Goal: Information Seeking & Learning: Learn about a topic

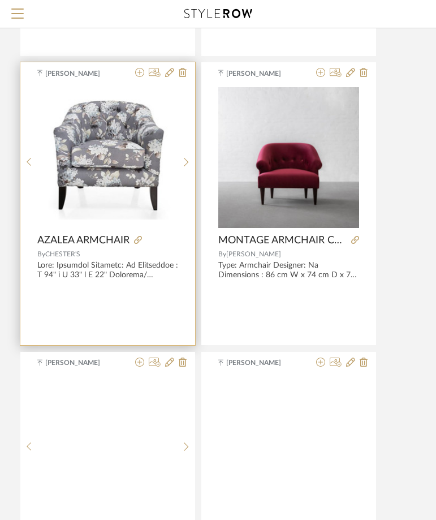
scroll to position [43213, 235]
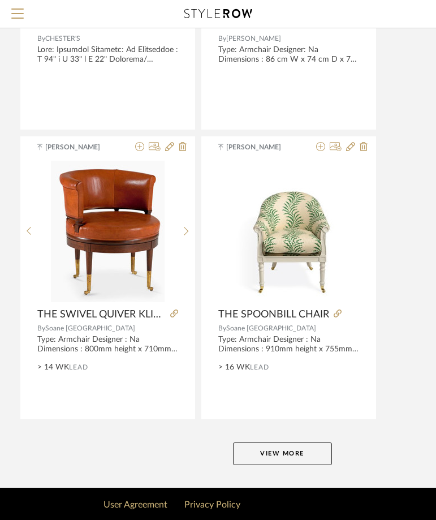
click at [292, 453] on button "View More" at bounding box center [282, 454] width 99 height 23
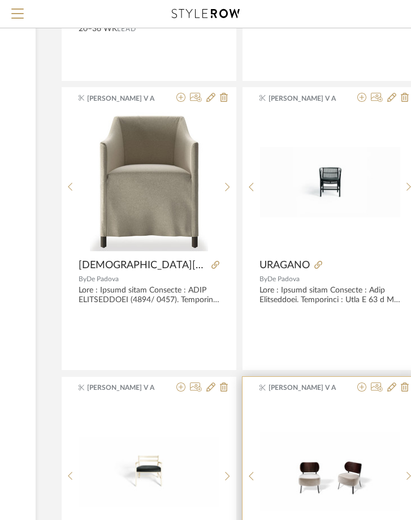
scroll to position [29709, 194]
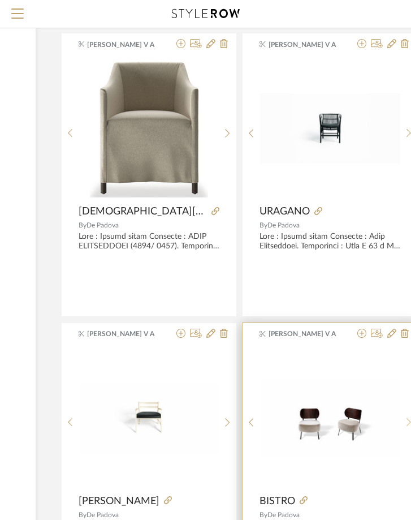
click at [400, 427] on img "0" at bounding box center [330, 418] width 140 height 79
click at [408, 424] on icon at bounding box center [409, 423] width 5 height 10
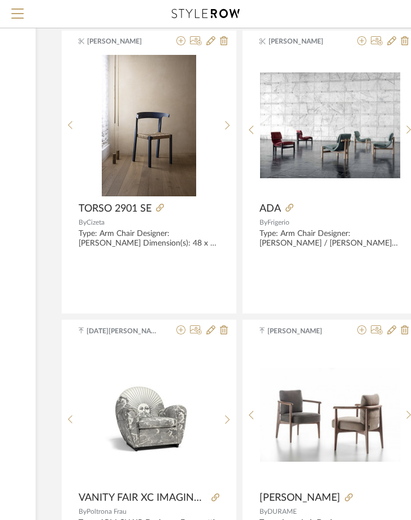
scroll to position [24729, 194]
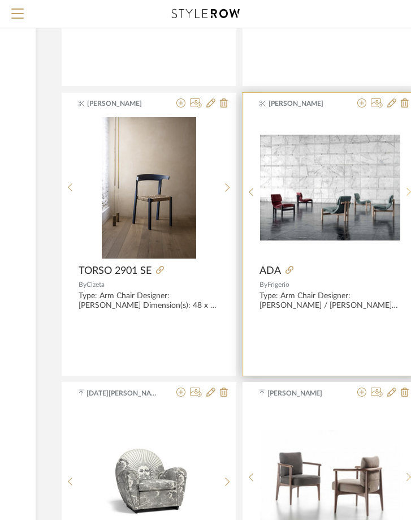
click at [405, 190] on sr-next-btn at bounding box center [410, 192] width 18 height 10
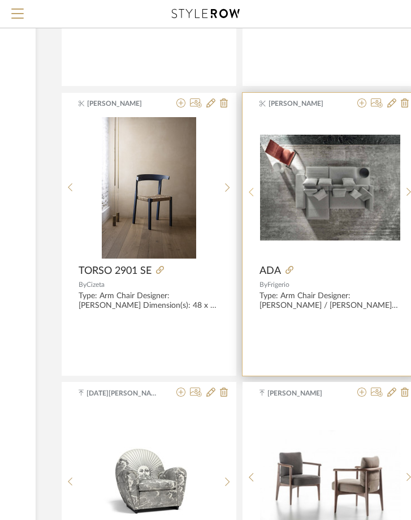
click at [254, 195] on icon at bounding box center [251, 192] width 5 height 10
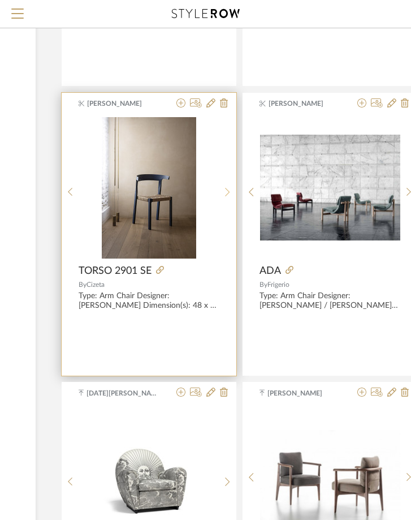
click at [227, 191] on icon at bounding box center [227, 192] width 5 height 10
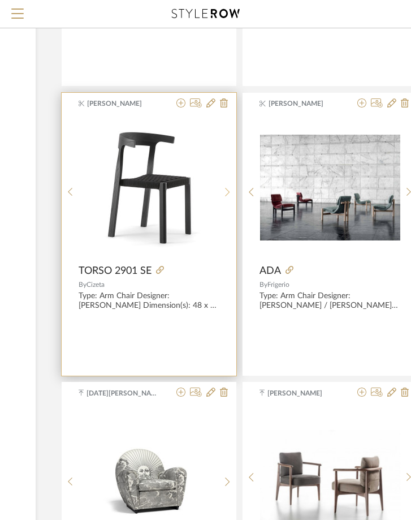
click at [227, 191] on icon at bounding box center [227, 192] width 5 height 10
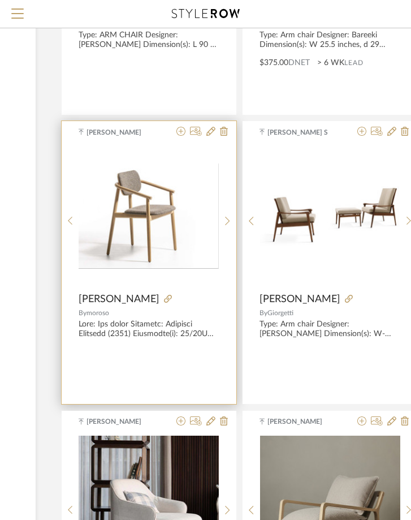
scroll to position [21050, 194]
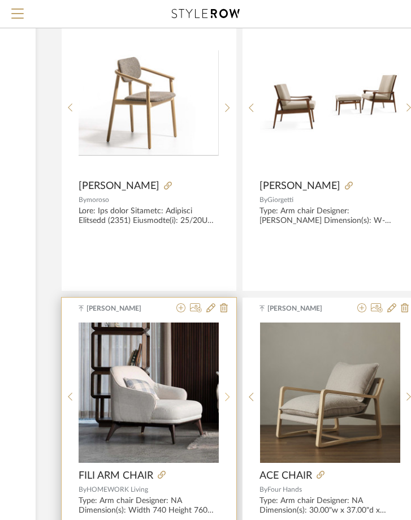
click at [233, 395] on sr-next-btn at bounding box center [228, 397] width 18 height 10
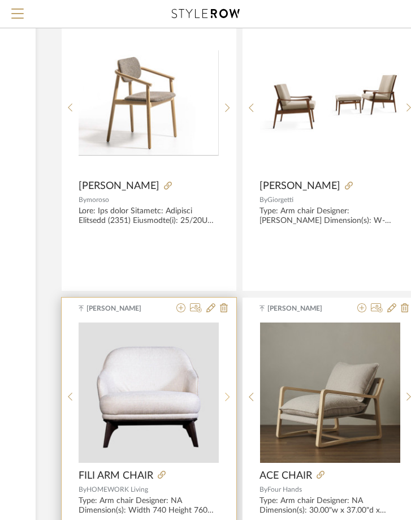
click at [233, 395] on sr-next-btn at bounding box center [228, 397] width 18 height 10
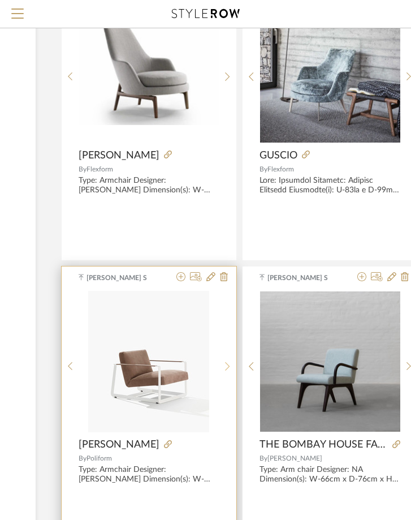
scroll to position [19635, 194]
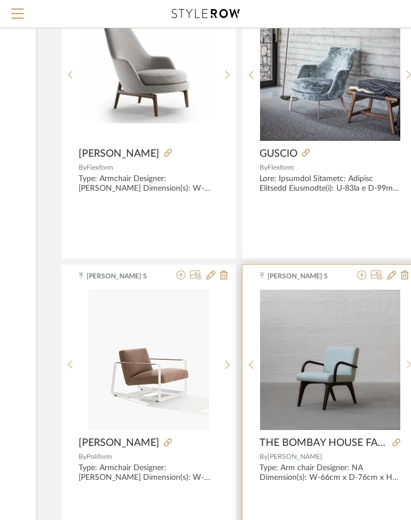
click at [407, 372] on div at bounding box center [410, 364] width 18 height 151
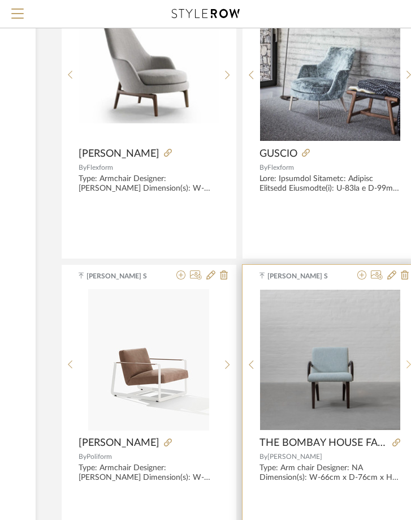
click at [406, 372] on div at bounding box center [410, 364] width 18 height 151
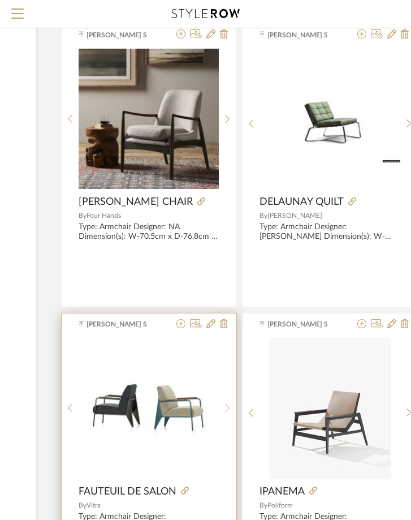
scroll to position [16465, 194]
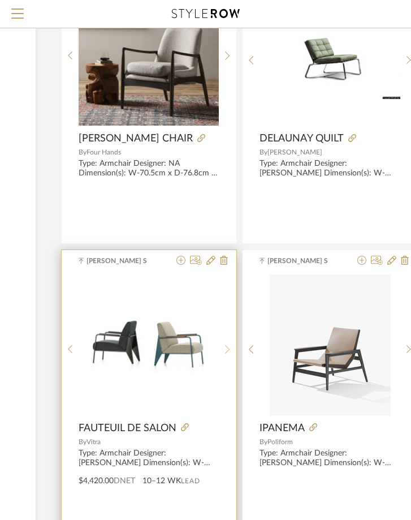
click at [232, 351] on div at bounding box center [228, 350] width 18 height 151
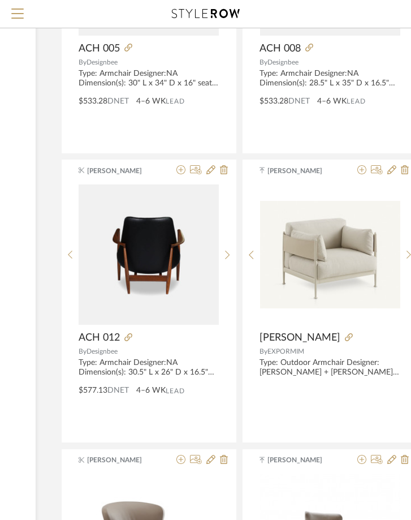
scroll to position [15107, 194]
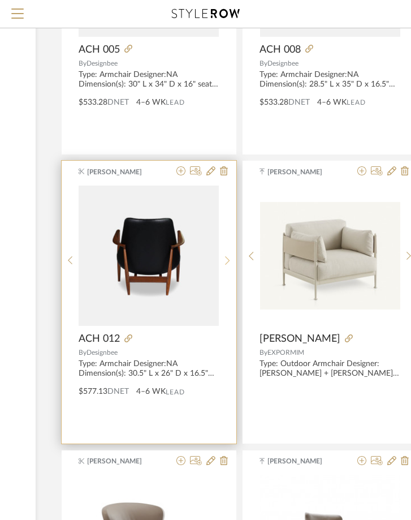
click at [230, 254] on div at bounding box center [228, 260] width 18 height 151
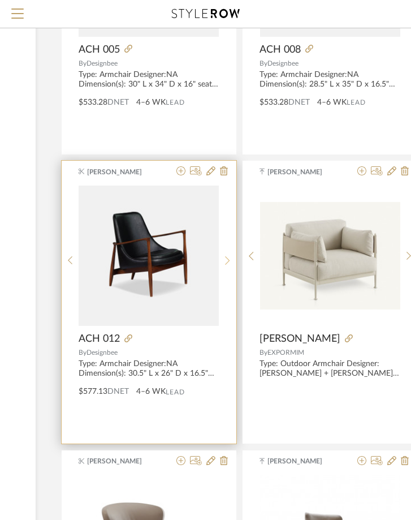
click at [230, 254] on div at bounding box center [228, 260] width 18 height 151
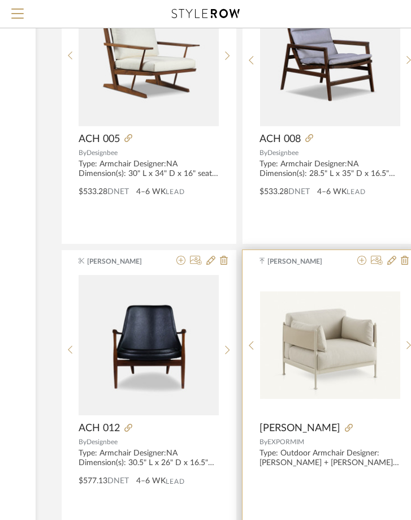
scroll to position [14880, 194]
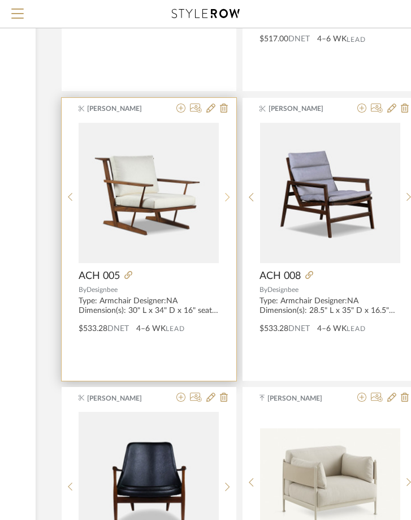
click at [222, 195] on sr-next-btn at bounding box center [228, 197] width 18 height 10
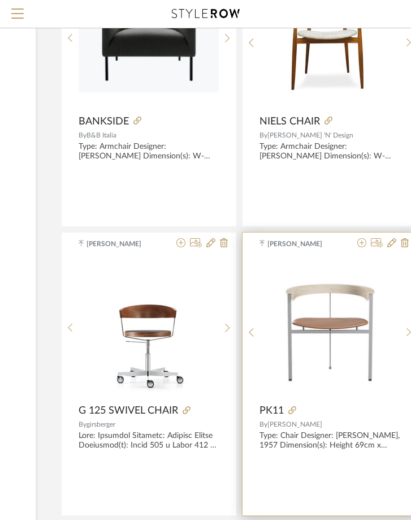
scroll to position [13128, 194]
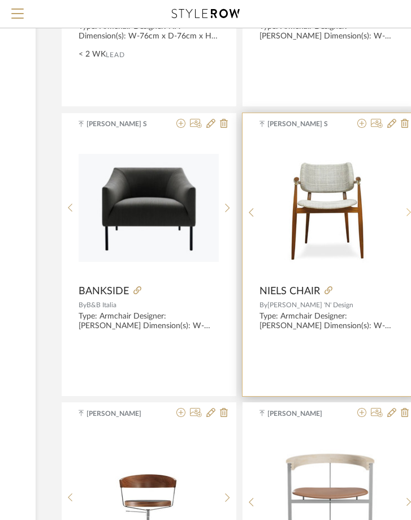
click at [408, 204] on div at bounding box center [410, 213] width 18 height 151
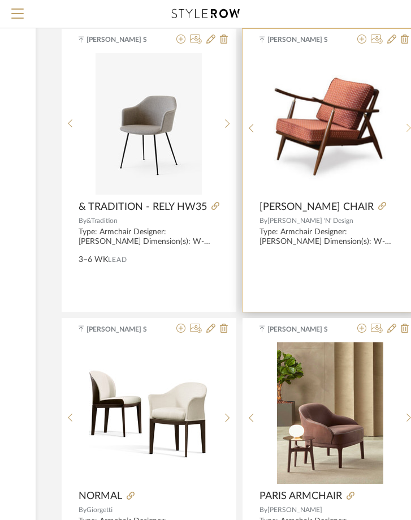
scroll to position [9737, 194]
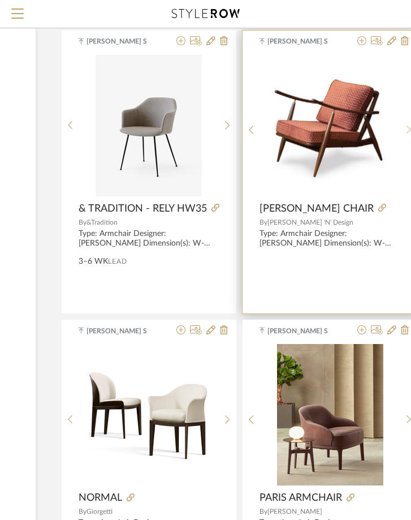
click at [407, 134] on icon at bounding box center [409, 130] width 5 height 10
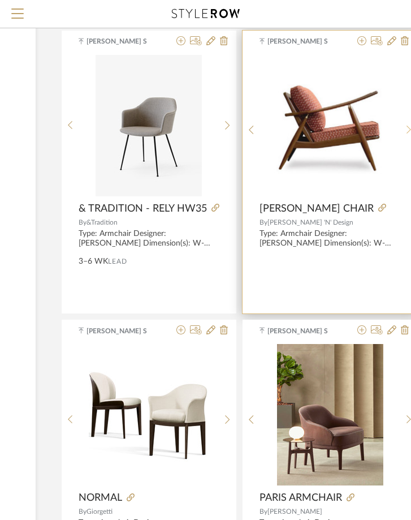
click at [407, 134] on icon at bounding box center [409, 130] width 5 height 10
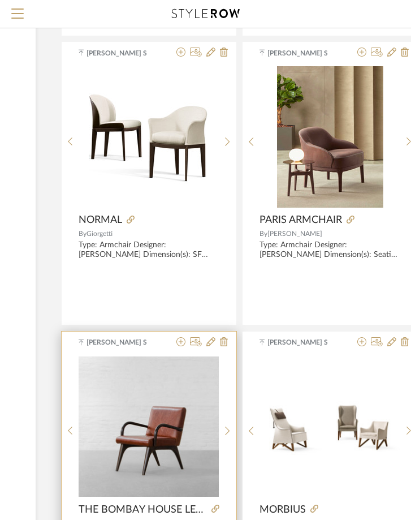
scroll to position [10076, 194]
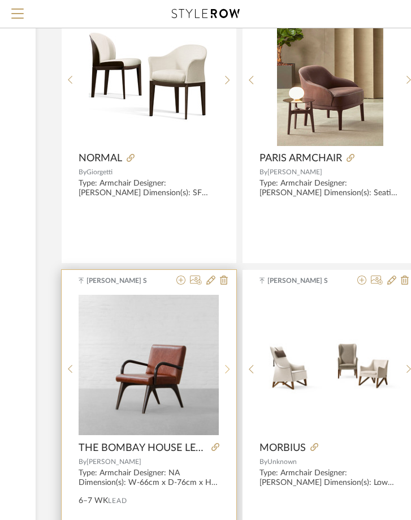
click at [225, 370] on sr-next-btn at bounding box center [228, 369] width 18 height 10
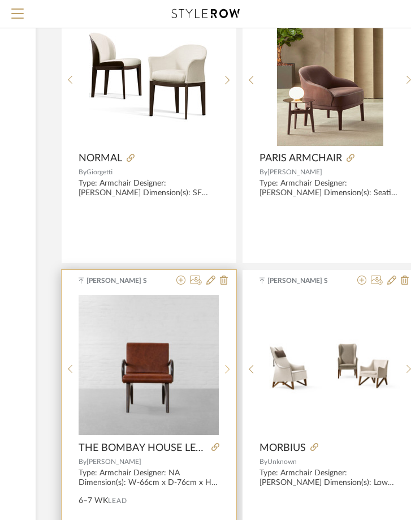
click at [225, 370] on sr-next-btn at bounding box center [228, 369] width 18 height 10
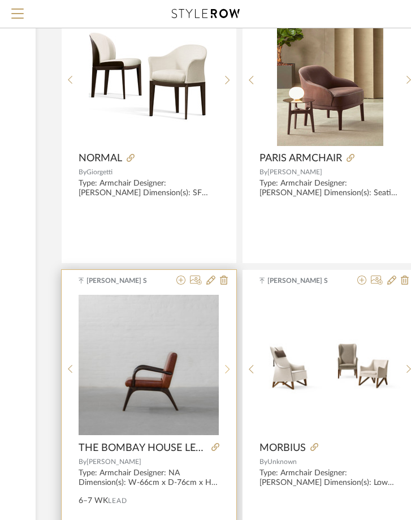
click at [225, 370] on sr-next-btn at bounding box center [228, 369] width 18 height 10
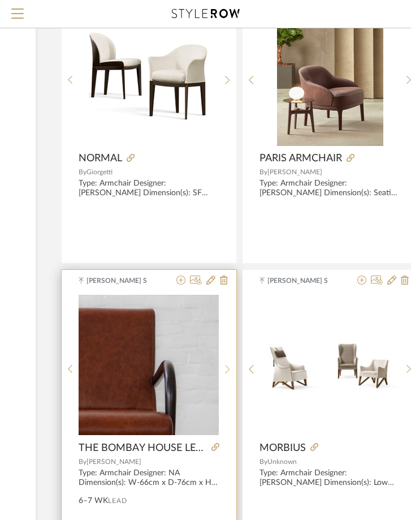
click at [225, 370] on sr-next-btn at bounding box center [228, 369] width 18 height 10
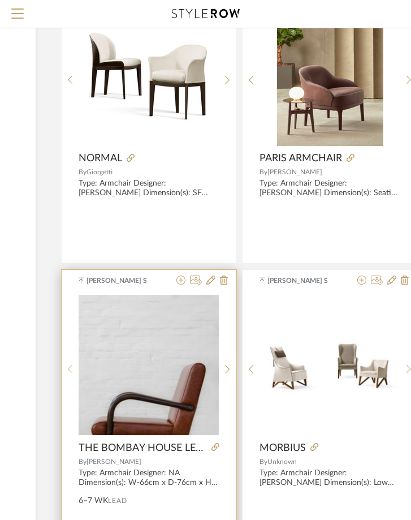
click at [78, 368] on sr-prev-btn at bounding box center [71, 369] width 18 height 10
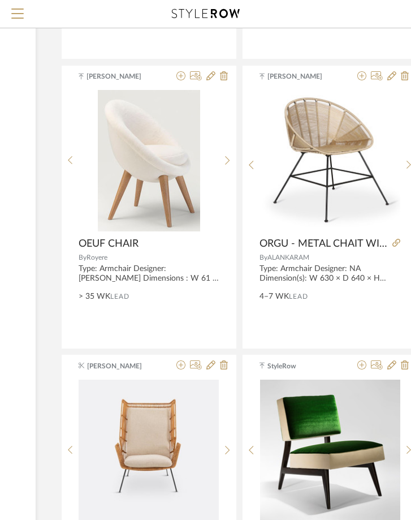
scroll to position [6001, 194]
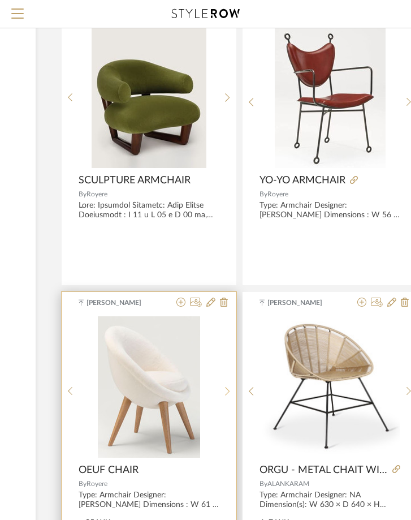
click at [227, 394] on icon at bounding box center [227, 392] width 5 height 10
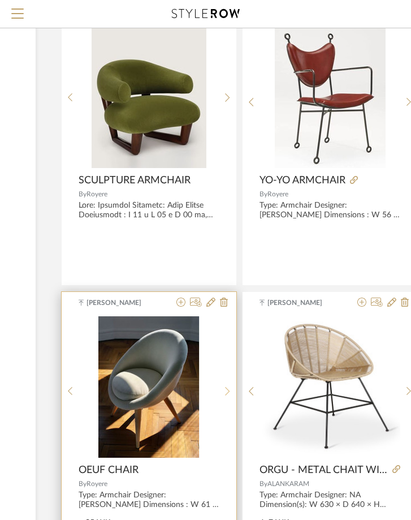
click at [227, 394] on icon at bounding box center [227, 392] width 5 height 10
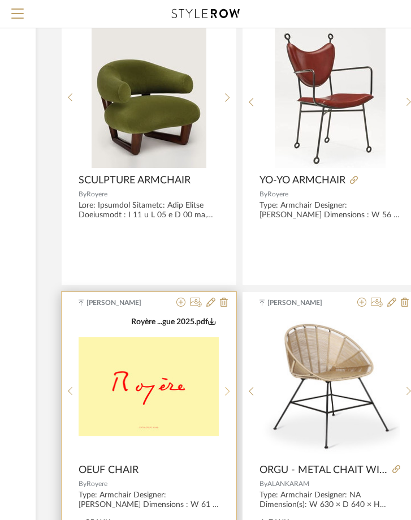
click at [227, 394] on icon at bounding box center [227, 392] width 5 height 10
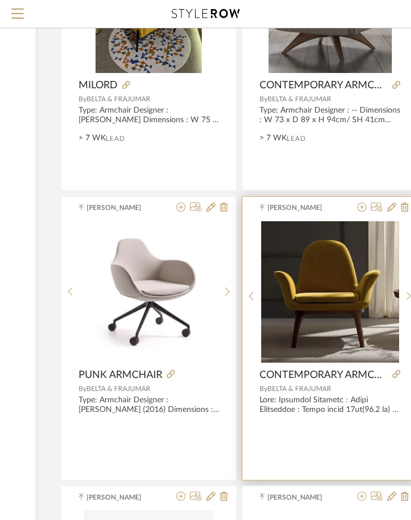
scroll to position [4360, 194]
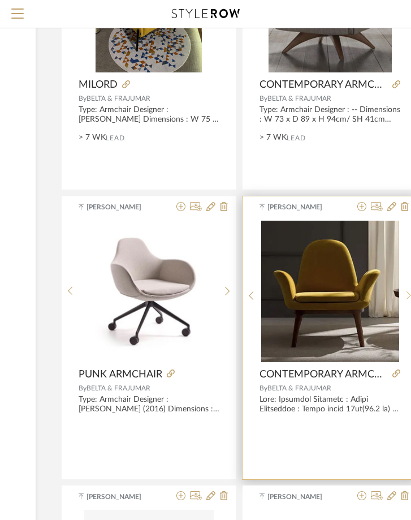
click at [405, 299] on sr-next-btn at bounding box center [410, 296] width 18 height 10
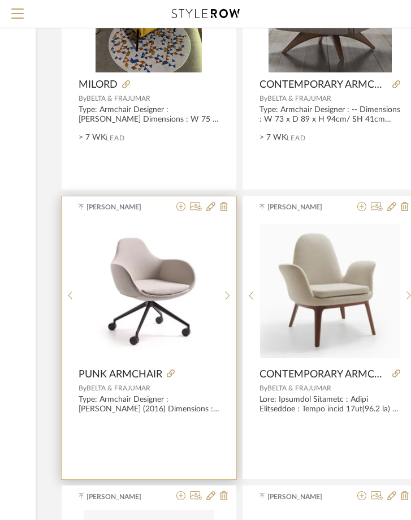
scroll to position [4133, 194]
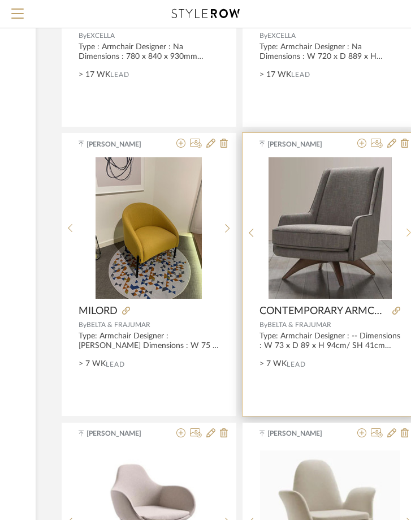
click at [408, 235] on icon at bounding box center [409, 233] width 5 height 8
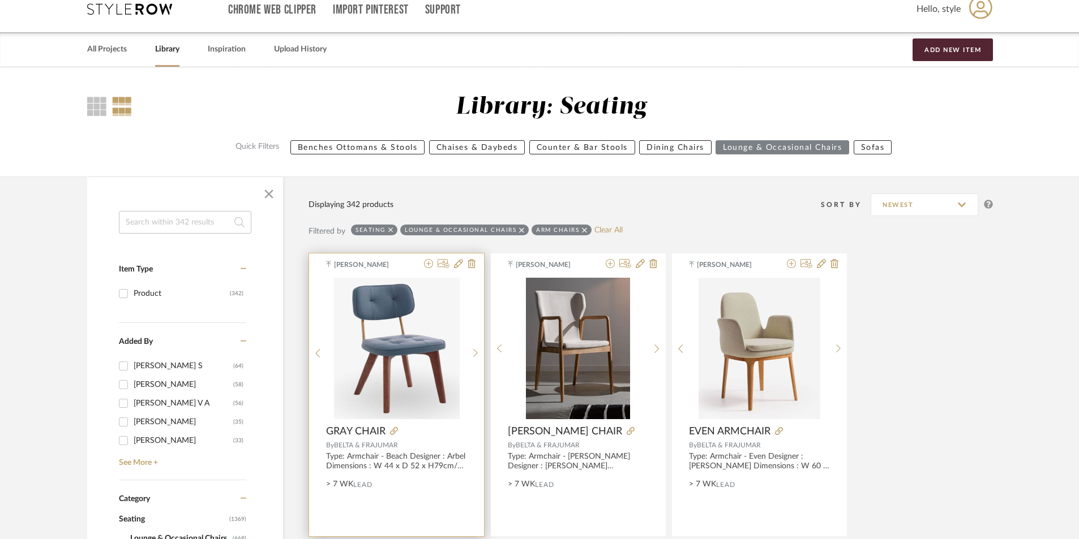
scroll to position [0, 0]
